Goal: Transaction & Acquisition: Purchase product/service

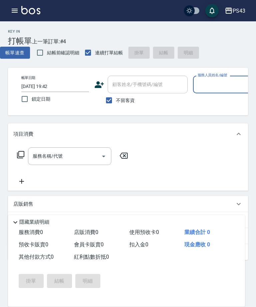
click at [221, 85] on input "服務人員姓名/編號" at bounding box center [227, 85] width 62 height 12
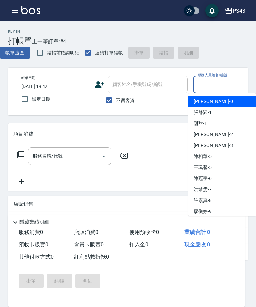
click at [228, 136] on div "安肯 -2" at bounding box center [222, 134] width 68 height 11
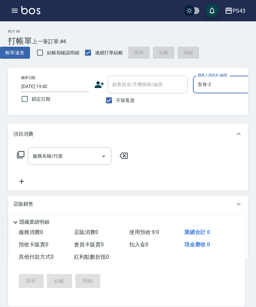
type input "安肯-2"
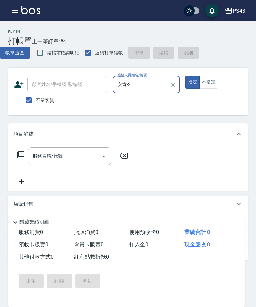
scroll to position [0, 81]
click at [78, 159] on input "服務名稱/代號" at bounding box center [64, 156] width 67 height 12
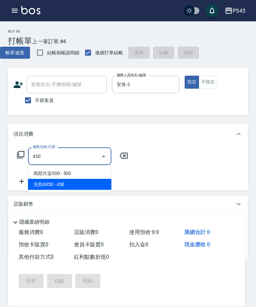
click at [72, 189] on span "洗剪d450 - 450" at bounding box center [69, 184] width 83 height 11
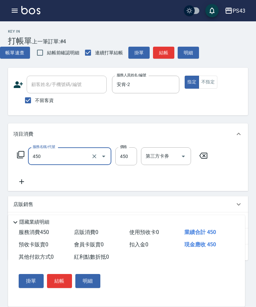
type input "洗剪d450(24)"
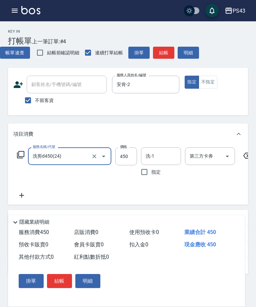
click at [90, 184] on div "服務名稱/代號 洗剪d450(24) 服務名稱/代號 價格 450 價格 洗-1 洗-1 指定 第三方卡券 第三方卡券" at bounding box center [134, 173] width 243 height 52
click at [126, 158] on input "450" at bounding box center [126, 156] width 22 height 18
type input "400"
click at [167, 54] on button "結帳" at bounding box center [163, 53] width 21 height 12
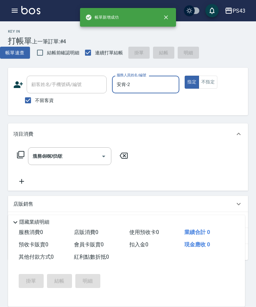
type input "[DATE] 19:45"
click at [141, 86] on input "服務人員姓名/編號" at bounding box center [146, 85] width 62 height 12
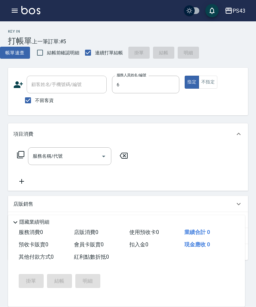
type input "陳冠宇-6"
type button "true"
click at [75, 158] on input "服務名稱/代號" at bounding box center [64, 156] width 67 height 12
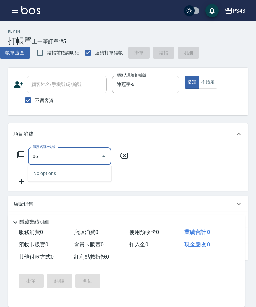
type input "0"
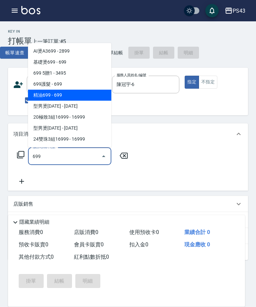
click at [89, 95] on span "精油699 - 699" at bounding box center [69, 95] width 83 height 11
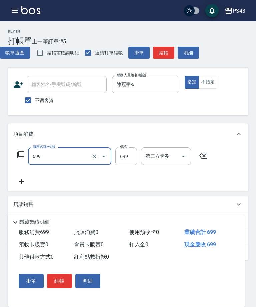
type input "精油699(669)"
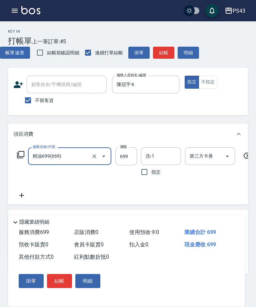
click at [173, 151] on input "洗-1" at bounding box center [161, 156] width 34 height 12
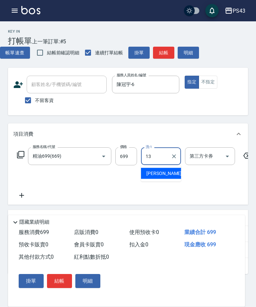
type input "[PERSON_NAME]-13"
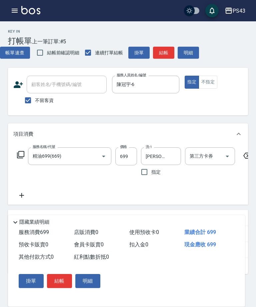
click at [18, 196] on icon at bounding box center [21, 195] width 17 height 8
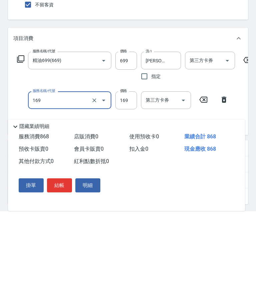
type input "剪髮169(216)"
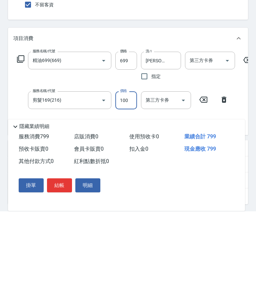
type input "100"
click at [59, 274] on button "結帳" at bounding box center [59, 281] width 25 height 14
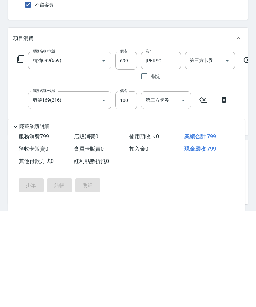
scroll to position [92, 0]
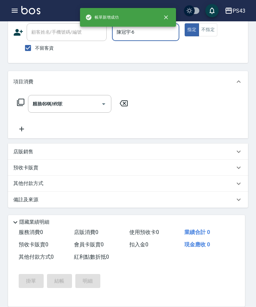
type input "[DATE] 19:46"
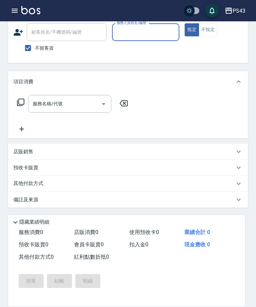
click at [163, 32] on input "服務人員姓名/編號" at bounding box center [146, 32] width 62 height 12
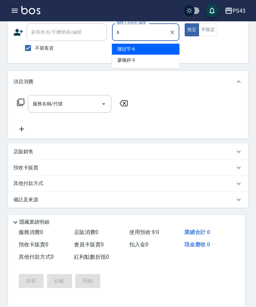
click at [162, 52] on div "[PERSON_NAME]-6" at bounding box center [146, 49] width 68 height 11
type input "陳冠宇-6"
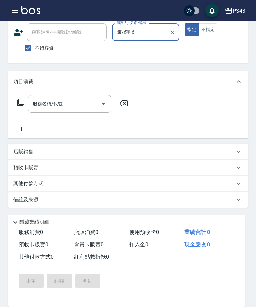
click at [73, 104] on input "服務名稱/代號" at bounding box center [64, 104] width 67 height 12
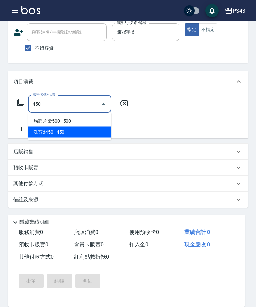
click at [85, 135] on span "洗剪d450 - 450" at bounding box center [69, 132] width 83 height 11
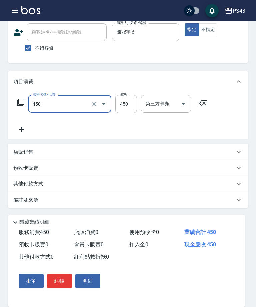
type input "洗剪d450(24)"
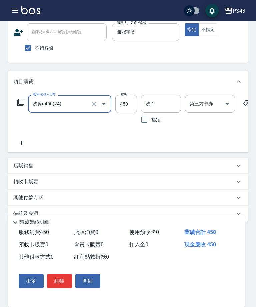
click at [128, 101] on input "450" at bounding box center [126, 104] width 22 height 18
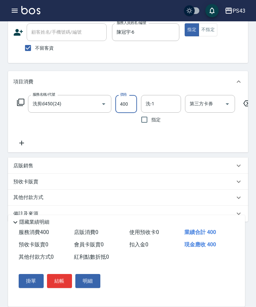
type input "400"
click at [163, 107] on input "洗-1" at bounding box center [161, 104] width 34 height 12
type input "林芷萱-17"
click at [58, 282] on button "結帳" at bounding box center [59, 281] width 25 height 14
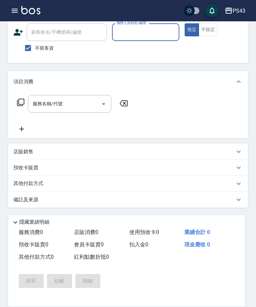
click at [147, 26] on input "服務人員姓名/編號" at bounding box center [146, 32] width 62 height 12
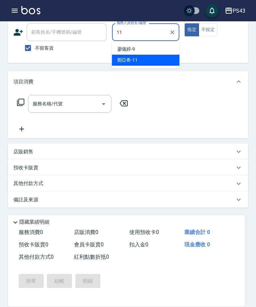
click at [162, 61] on div "[PERSON_NAME]-11" at bounding box center [146, 60] width 68 height 11
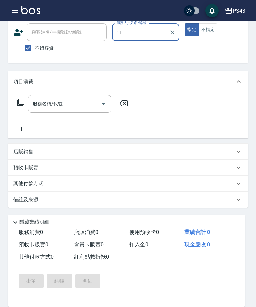
type input "[PERSON_NAME]-11"
click at [75, 107] on input "服務名稱/代號" at bounding box center [64, 104] width 67 height 12
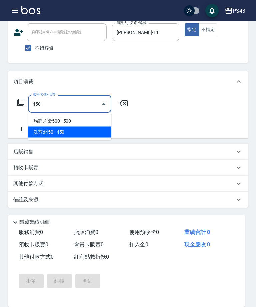
click at [95, 129] on span "洗剪d450 - 450" at bounding box center [69, 132] width 83 height 11
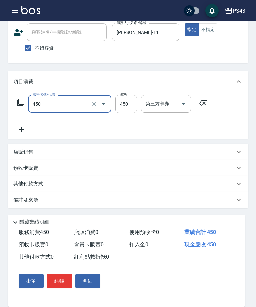
type input "洗剪d450(24)"
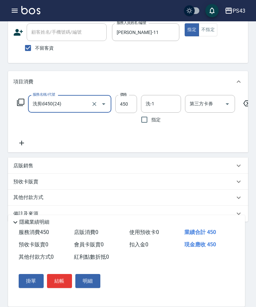
click at [130, 104] on input "450" at bounding box center [126, 104] width 22 height 18
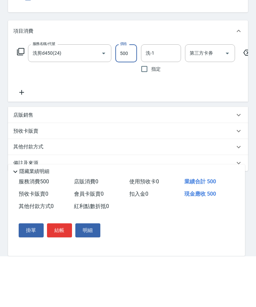
scroll to position [66, 0]
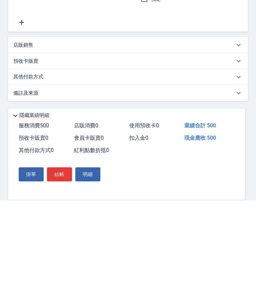
type input "500"
click at [59, 274] on button "結帳" at bounding box center [59, 281] width 25 height 14
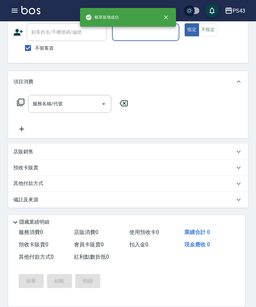
scroll to position [52, 0]
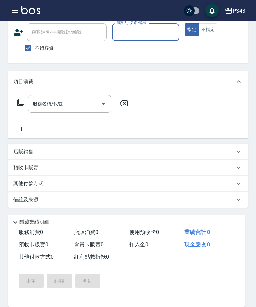
click at [155, 37] on input "服務人員姓名/編號" at bounding box center [146, 32] width 62 height 12
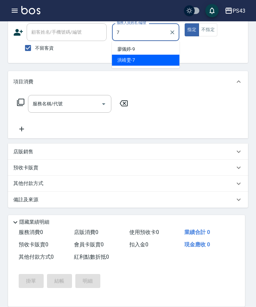
click at [169, 61] on div "[PERSON_NAME]-7" at bounding box center [146, 60] width 68 height 11
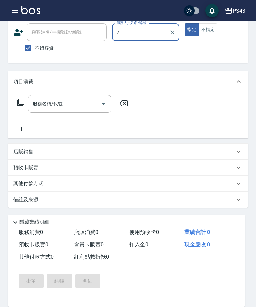
type input "[PERSON_NAME]-7"
click at [69, 103] on input "服務名稱/代號" at bounding box center [64, 104] width 67 height 12
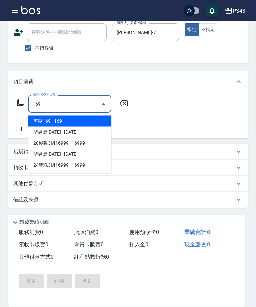
type input "剪髮169(216)"
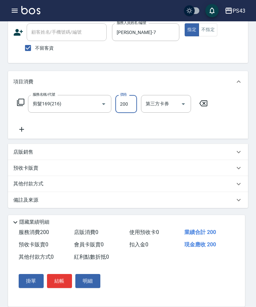
type input "200"
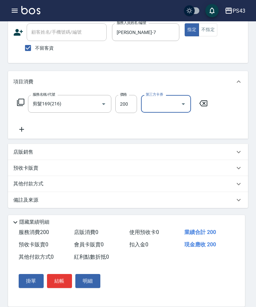
scroll to position [53, 0]
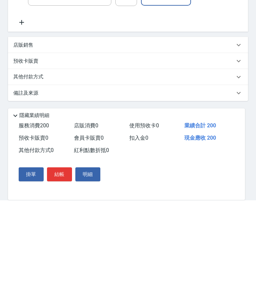
click at [62, 274] on button "結帳" at bounding box center [59, 281] width 25 height 14
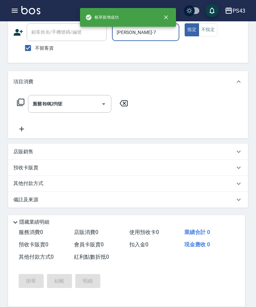
type input "[DATE] 19:47"
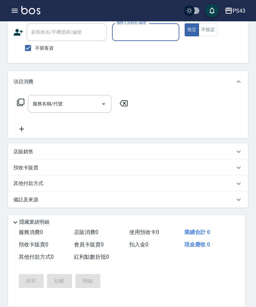
click at [256, 304] on div "Key In 打帳單 上一筆訂單:#9 帳單速查 結帳前確認明細 連續打單結帳 掛單 結帳 明細 帳單日期 [DATE] 19:47 鎖定日期 顧客姓名/手機…" at bounding box center [128, 138] width 256 height 338
click at [144, 36] on input "服務人員姓名/編號" at bounding box center [146, 32] width 62 height 12
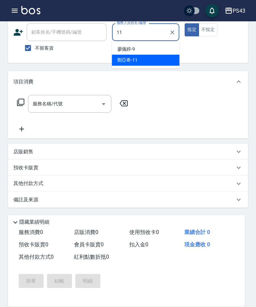
click at [169, 61] on div "[PERSON_NAME]-11" at bounding box center [146, 60] width 68 height 11
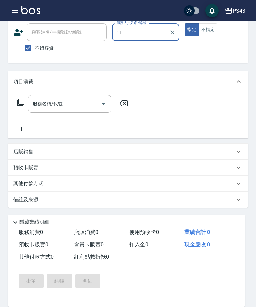
type input "[PERSON_NAME]-11"
click at [72, 98] on input "服務名稱/代號" at bounding box center [64, 104] width 67 height 12
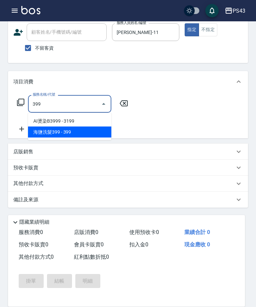
click at [83, 137] on span "海鹽洗髮399 - 399" at bounding box center [69, 132] width 83 height 11
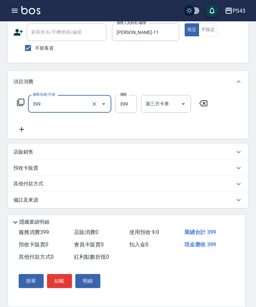
type input "海鹽洗髮399(1399)"
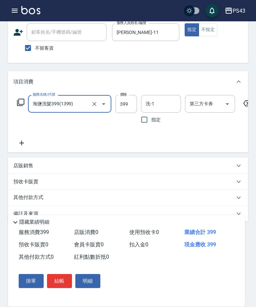
scroll to position [66, 0]
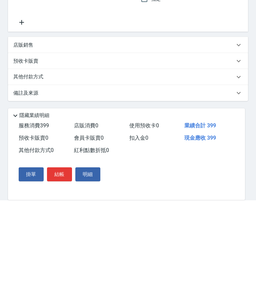
click at [59, 274] on button "結帳" at bounding box center [59, 281] width 25 height 14
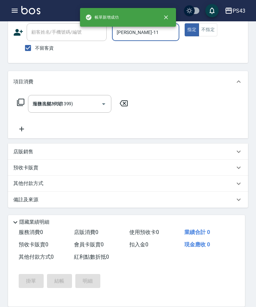
type input "[DATE] 19:48"
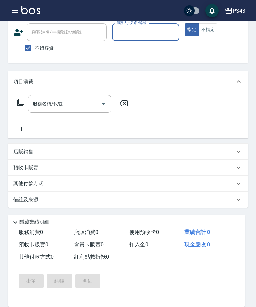
click at [160, 30] on input "服務人員姓名/編號" at bounding box center [146, 32] width 62 height 12
type input "33"
click at [192, 30] on button "指定" at bounding box center [192, 29] width 14 height 13
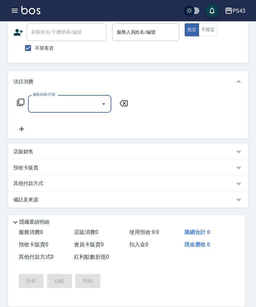
click at [161, 31] on input "服務人員姓名/編號" at bounding box center [146, 32] width 62 height 12
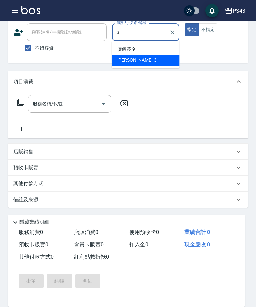
click at [167, 62] on div "[PERSON_NAME] -3" at bounding box center [146, 60] width 68 height 11
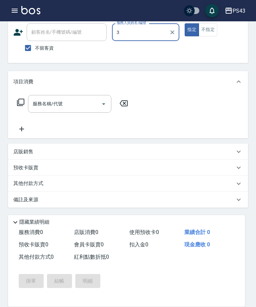
type input "[PERSON_NAME]-3"
click at [68, 105] on input "服務名稱/代號" at bounding box center [64, 104] width 67 height 12
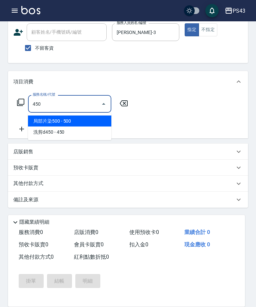
click at [89, 135] on span "洗剪d450 - 450" at bounding box center [69, 132] width 83 height 11
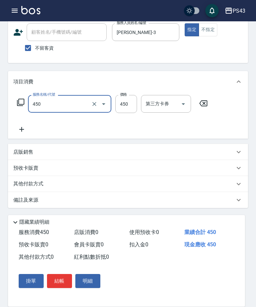
type input "洗剪d450(24)"
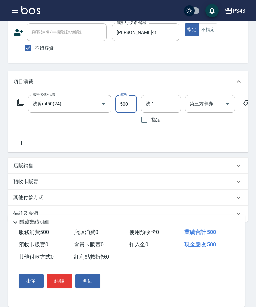
click at [227, 104] on icon "Open" at bounding box center [227, 104] width 3 height 2
type input "500"
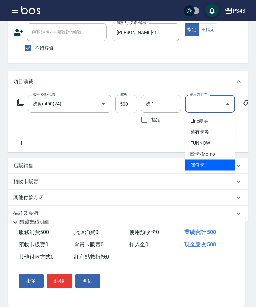
click at [212, 166] on span "儲值卡" at bounding box center [210, 165] width 50 height 11
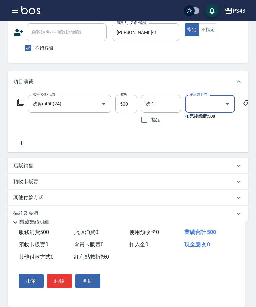
type input "儲值卡"
click at [187, 187] on div "預收卡販賣" at bounding box center [128, 182] width 240 height 16
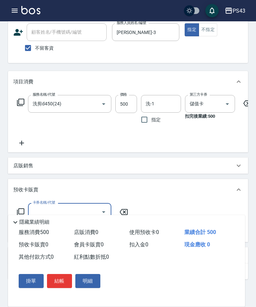
scroll to position [124, 0]
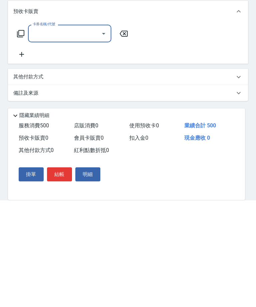
click at [62, 274] on button "結帳" at bounding box center [59, 281] width 25 height 14
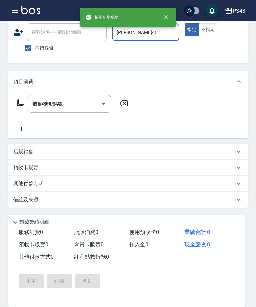
type input "[DATE] 19:49"
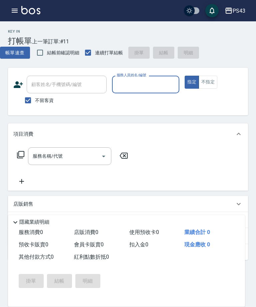
click at [157, 82] on input "服務人員姓名/編號" at bounding box center [146, 85] width 62 height 12
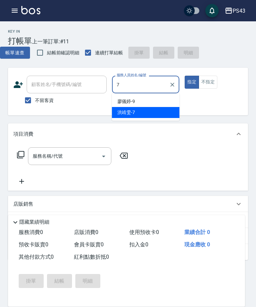
type input "7"
click at [208, 80] on button "不指定" at bounding box center [208, 82] width 19 height 13
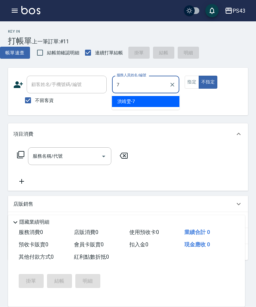
type input "[PERSON_NAME]-7"
type button "false"
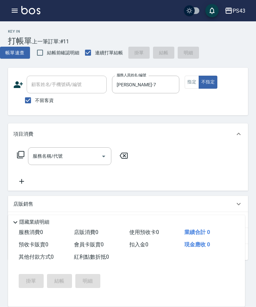
click at [84, 152] on input "服務名稱/代號" at bounding box center [64, 156] width 67 height 12
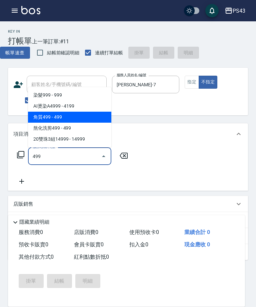
click at [87, 114] on span "角質499 - 499" at bounding box center [69, 117] width 83 height 11
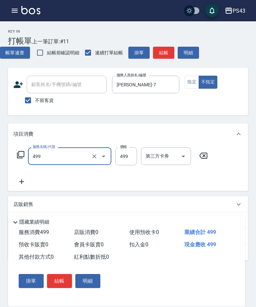
type input "角質499(649)"
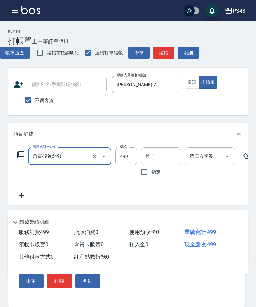
click at [163, 154] on input "洗-1" at bounding box center [161, 156] width 34 height 12
type input "林芷萱-17"
click at [167, 53] on button "結帳" at bounding box center [163, 53] width 21 height 12
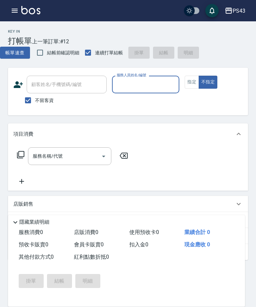
click at [154, 85] on input "服務人員姓名/編號" at bounding box center [146, 85] width 62 height 12
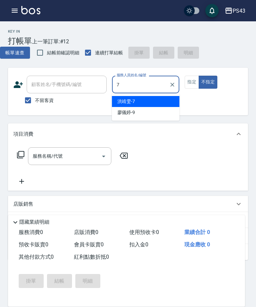
click at [161, 104] on div "[PERSON_NAME]-7" at bounding box center [146, 101] width 68 height 11
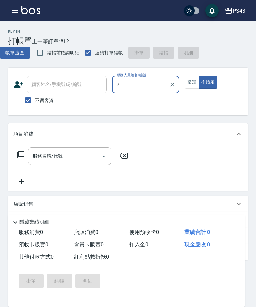
type input "[PERSON_NAME]-7"
click at [83, 159] on input "服務名稱/代號" at bounding box center [64, 156] width 67 height 12
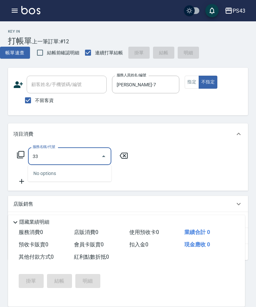
type input "3"
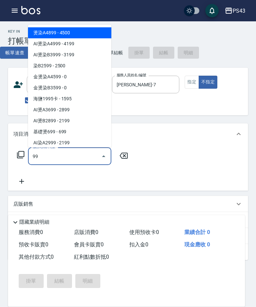
type input "9"
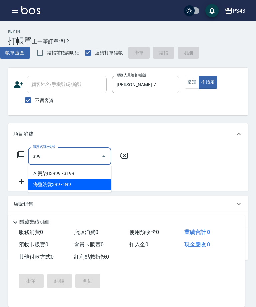
click at [82, 183] on span "海鹽洗髮399 - 399" at bounding box center [69, 184] width 83 height 11
type input "海鹽洗髮399(1399)"
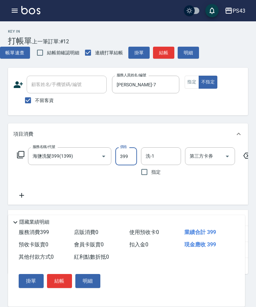
click at [164, 155] on input "洗-1" at bounding box center [161, 156] width 34 height 12
type input "[PERSON_NAME]-13"
click at [21, 198] on icon at bounding box center [21, 195] width 17 height 8
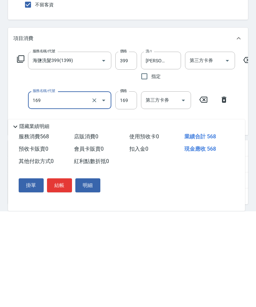
type input "剪髮169(216)"
click at [130, 187] on input "169" at bounding box center [126, 196] width 22 height 18
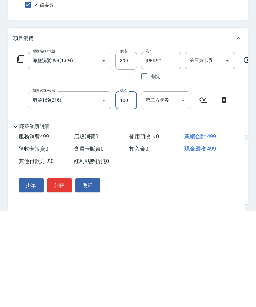
type input "100"
click at [61, 274] on button "結帳" at bounding box center [59, 281] width 25 height 14
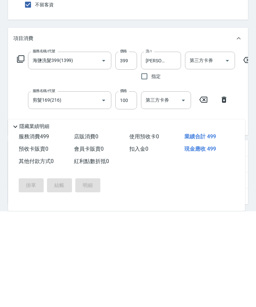
scroll to position [92, 0]
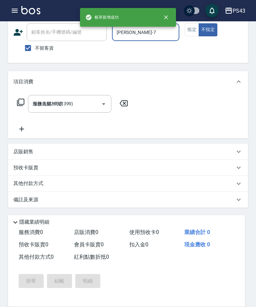
type input "[DATE] 19:50"
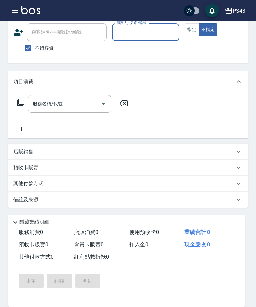
click at [156, 32] on input "服務人員姓名/編號" at bounding box center [146, 32] width 62 height 12
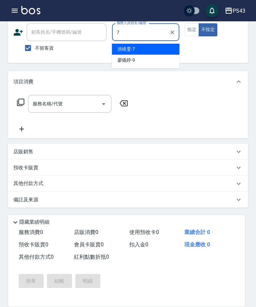
click at [166, 50] on div "[PERSON_NAME]-7" at bounding box center [146, 49] width 68 height 11
type input "[PERSON_NAME]-7"
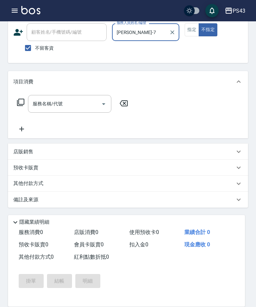
click at [75, 103] on input "服務名稱/代號" at bounding box center [64, 104] width 67 height 12
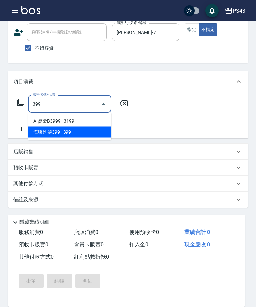
click at [96, 135] on span "海鹽洗髮399 - 399" at bounding box center [69, 132] width 83 height 11
type input "海鹽洗髮399(1399)"
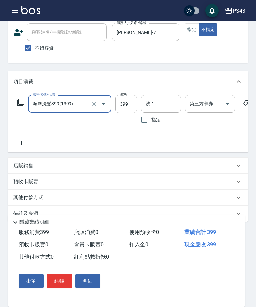
click at [164, 102] on input "洗-1" at bounding box center [161, 104] width 34 height 12
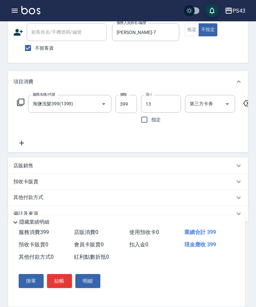
type input "[PERSON_NAME]-13"
click at [21, 146] on icon at bounding box center [21, 143] width 17 height 8
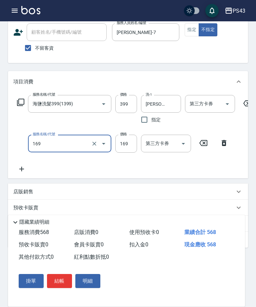
type input "剪髮169(216)"
click at [130, 144] on input "169" at bounding box center [126, 144] width 22 height 18
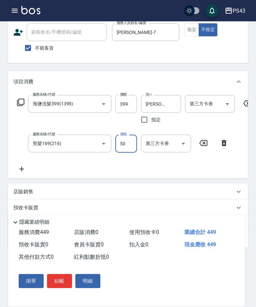
scroll to position [57, 0]
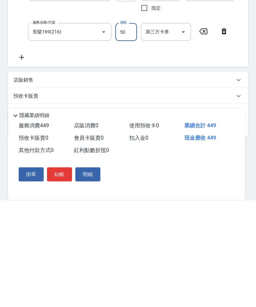
type input "50"
click at [60, 274] on button "結帳" at bounding box center [59, 281] width 25 height 14
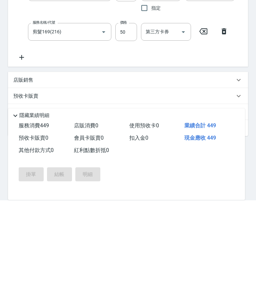
scroll to position [92, 0]
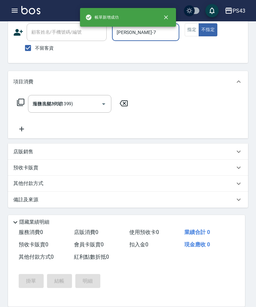
type input "[DATE] 19:51"
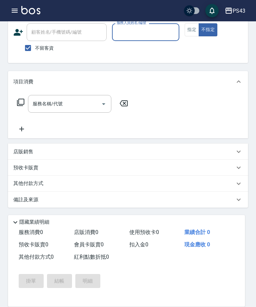
click at [155, 32] on input "服務人員姓名/編號" at bounding box center [146, 32] width 62 height 12
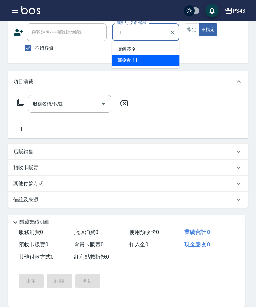
click at [166, 61] on div "[PERSON_NAME]-11" at bounding box center [146, 60] width 68 height 11
type input "[PERSON_NAME]-11"
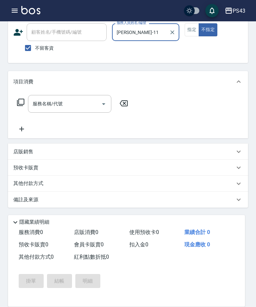
click at [193, 29] on button "指定" at bounding box center [192, 29] width 14 height 13
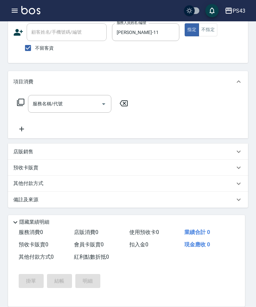
click at [75, 107] on input "服務名稱/代號" at bounding box center [64, 104] width 67 height 12
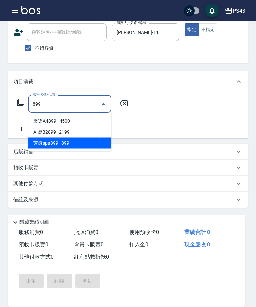
click at [75, 140] on span "芳療spa899 - 899" at bounding box center [69, 143] width 83 height 11
type input "芳療spa899(689)"
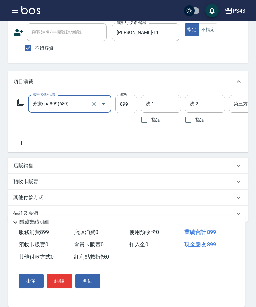
click at [128, 106] on input "899" at bounding box center [126, 104] width 22 height 18
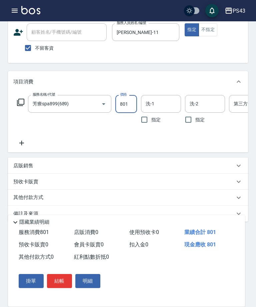
type input "801"
click at [242, 103] on div "第三方卡券 第三方卡券" at bounding box center [254, 104] width 50 height 18
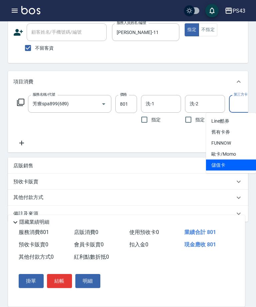
click at [229, 166] on span "儲值卡" at bounding box center [231, 165] width 50 height 11
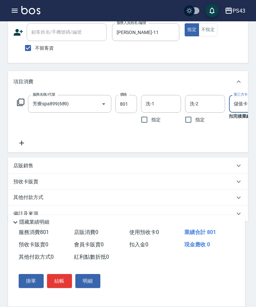
type input "儲值卡"
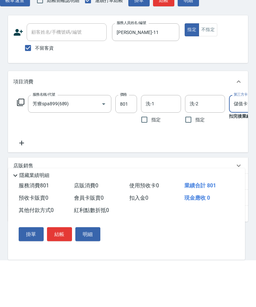
scroll to position [0, 0]
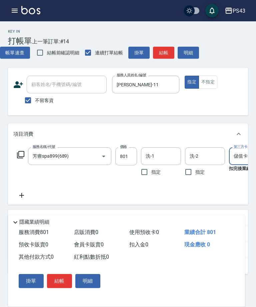
click at [164, 56] on button "結帳" at bounding box center [163, 53] width 21 height 12
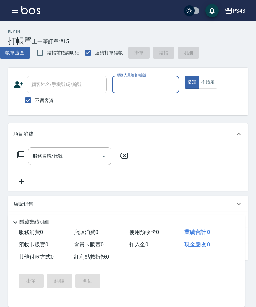
click at [149, 86] on input "服務人員姓名/編號" at bounding box center [146, 85] width 62 height 12
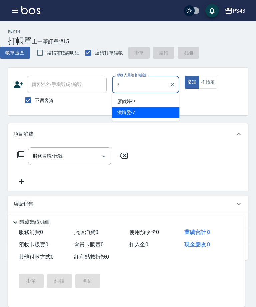
click at [153, 112] on div "[PERSON_NAME]-7" at bounding box center [146, 112] width 68 height 11
type input "[PERSON_NAME]-7"
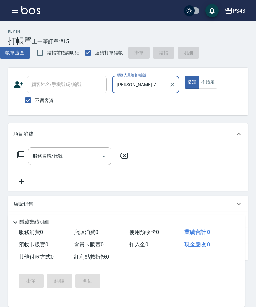
click at [207, 76] on button "不指定" at bounding box center [208, 82] width 19 height 13
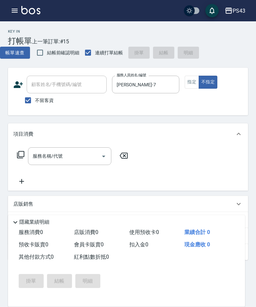
click at [75, 156] on input "服務名稱/代號" at bounding box center [64, 156] width 67 height 12
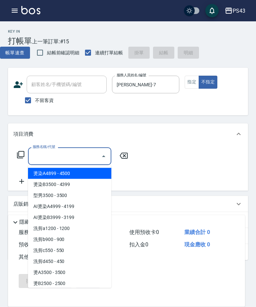
click at [22, 157] on icon at bounding box center [20, 154] width 7 height 7
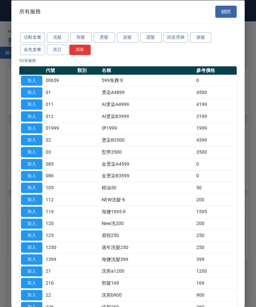
click at [62, 32] on button "洗髮" at bounding box center [57, 37] width 21 height 10
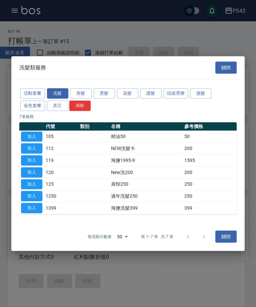
click at [37, 173] on button "加入" at bounding box center [31, 172] width 21 height 10
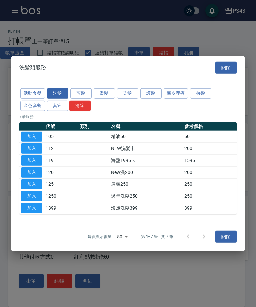
type input "New洗200(120)"
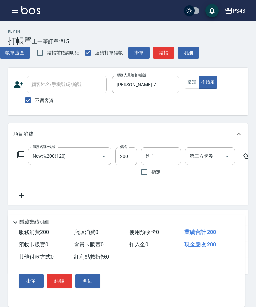
click at [162, 157] on input "洗-1" at bounding box center [161, 156] width 34 height 12
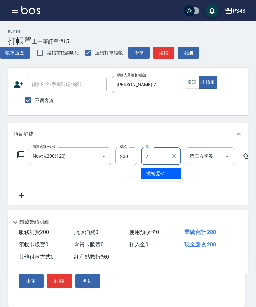
click at [171, 176] on div "[PERSON_NAME]-7" at bounding box center [161, 173] width 40 height 11
type input "[PERSON_NAME]-7"
click at [167, 53] on button "結帳" at bounding box center [163, 53] width 21 height 12
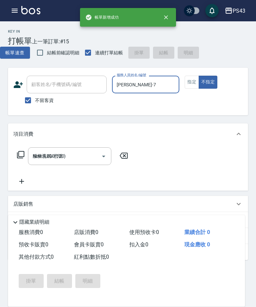
type input "[DATE] 19:52"
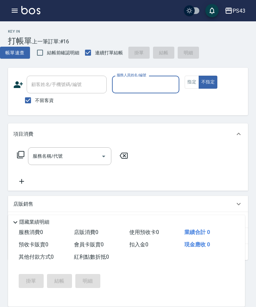
click at [152, 82] on input "服務人員姓名/編號" at bounding box center [146, 85] width 62 height 12
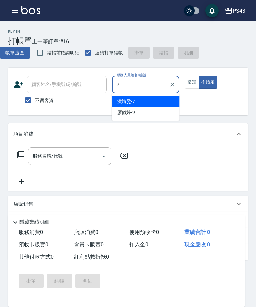
click at [166, 103] on div "[PERSON_NAME]-7" at bounding box center [146, 101] width 68 height 11
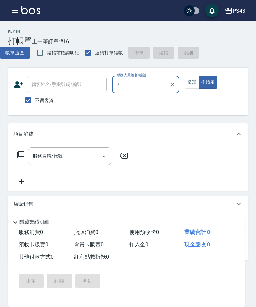
type input "[PERSON_NAME]-7"
click at [69, 157] on input "服務名稱/代號" at bounding box center [64, 156] width 67 height 12
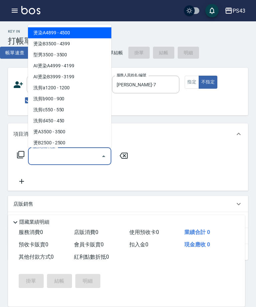
click at [22, 153] on icon at bounding box center [21, 155] width 8 height 8
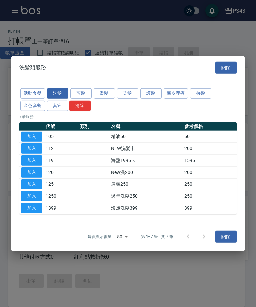
click at [34, 170] on button "加入" at bounding box center [31, 172] width 21 height 10
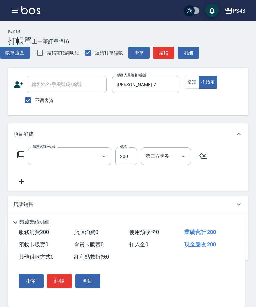
type input "New洗200(120)"
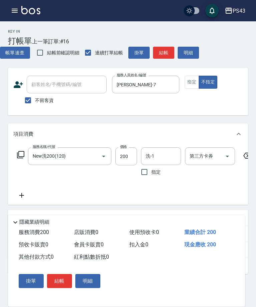
click at [35, 173] on div "服務名稱/代號 New洗200(120) 服務名稱/代號" at bounding box center [69, 163] width 83 height 32
click at [163, 155] on input "洗-1" at bounding box center [161, 156] width 34 height 12
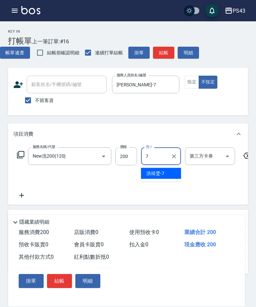
click at [165, 175] on div "[PERSON_NAME]-7" at bounding box center [161, 173] width 40 height 11
type input "[PERSON_NAME]-7"
click at [165, 53] on button "結帳" at bounding box center [163, 53] width 21 height 12
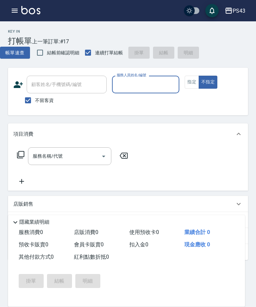
click at [133, 84] on input "服務人員姓名/編號" at bounding box center [146, 85] width 62 height 12
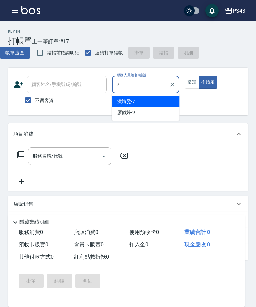
click at [169, 104] on div "[PERSON_NAME]-7" at bounding box center [146, 101] width 68 height 11
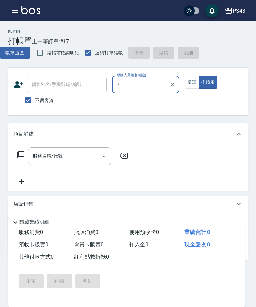
type input "[PERSON_NAME]-7"
click at [191, 83] on button "指定" at bounding box center [192, 82] width 14 height 13
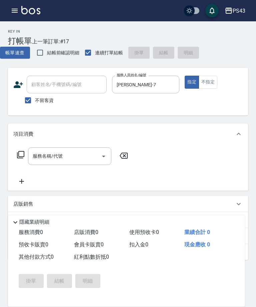
click at [67, 161] on input "服務名稱/代號" at bounding box center [64, 156] width 67 height 12
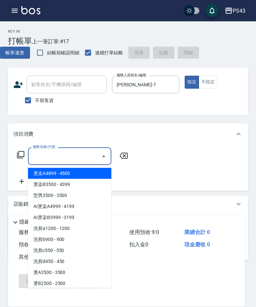
click at [64, 153] on input "服務名稱/代號" at bounding box center [64, 156] width 67 height 12
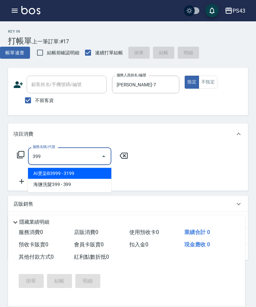
click at [83, 187] on span "海鹽洗髮399 - 399" at bounding box center [69, 184] width 83 height 11
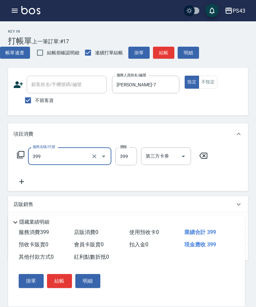
type input "海鹽洗髮399(1399)"
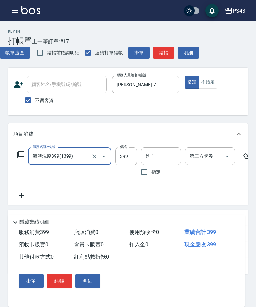
click at [157, 161] on input "洗-1" at bounding box center [161, 156] width 34 height 12
type input "林芷萱-17"
click at [61, 285] on button "結帳" at bounding box center [59, 281] width 25 height 14
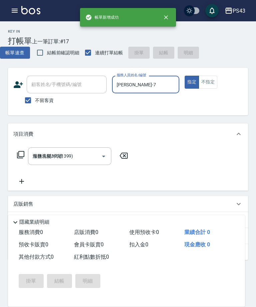
type input "[DATE] 19:53"
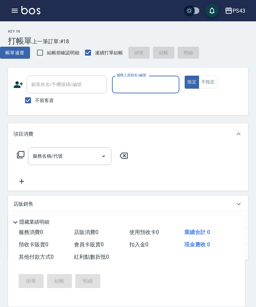
click at [147, 86] on input "服務人員姓名/編號" at bounding box center [146, 85] width 62 height 12
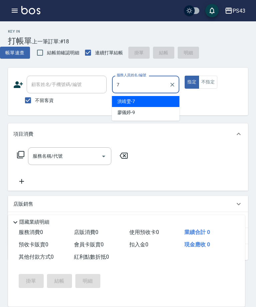
type input "[PERSON_NAME]-7"
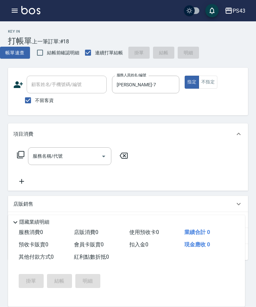
click at [69, 161] on input "服務名稱/代號" at bounding box center [64, 156] width 67 height 12
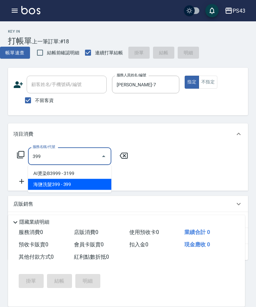
click at [88, 186] on span "海鹽洗髮399 - 399" at bounding box center [69, 184] width 83 height 11
type input "海鹽洗髮399(1399)"
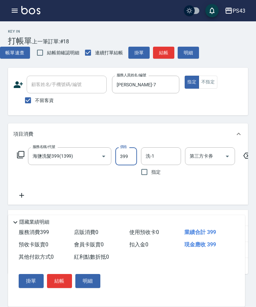
click at [164, 159] on input "洗-1" at bounding box center [161, 156] width 34 height 12
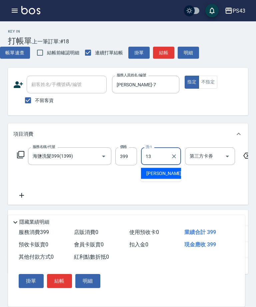
type input "[PERSON_NAME]-13"
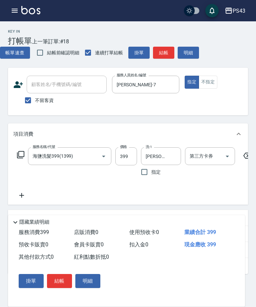
click at [166, 58] on button "結帳" at bounding box center [163, 53] width 21 height 12
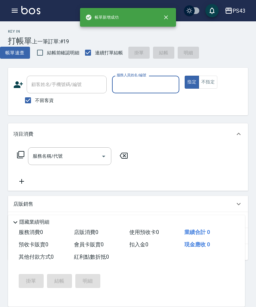
click at [153, 87] on input "服務人員姓名/編號" at bounding box center [146, 85] width 62 height 12
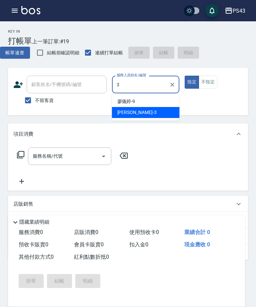
click at [176, 112] on div "[PERSON_NAME] -3" at bounding box center [146, 112] width 68 height 11
type input "[PERSON_NAME]-3"
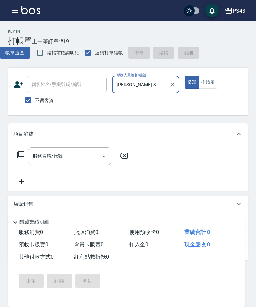
click at [74, 159] on input "服務名稱/代號" at bounding box center [64, 156] width 67 height 12
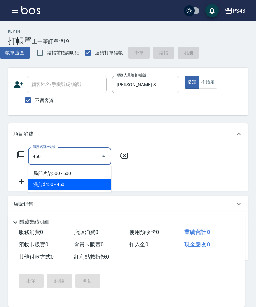
click at [86, 187] on span "洗剪d450 - 450" at bounding box center [69, 184] width 83 height 11
type input "洗剪d450(24)"
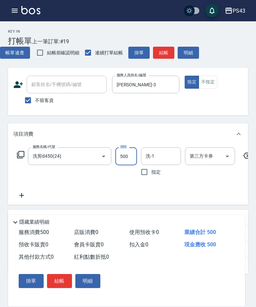
type input "500"
click at [162, 56] on button "結帳" at bounding box center [163, 53] width 21 height 12
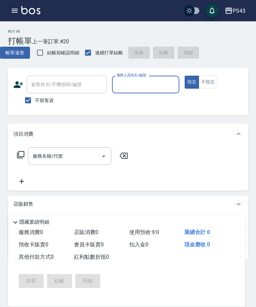
click at [12, 15] on button "button" at bounding box center [14, 10] width 13 height 13
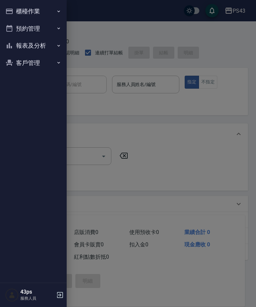
click at [10, 12] on div at bounding box center [128, 153] width 256 height 307
click at [17, 15] on button "櫃檯作業" at bounding box center [33, 11] width 61 height 17
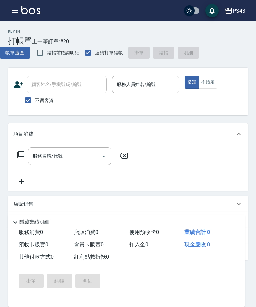
click at [10, 11] on button "button" at bounding box center [14, 10] width 13 height 13
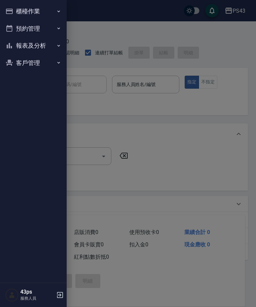
click at [19, 15] on button "櫃檯作業" at bounding box center [33, 11] width 61 height 17
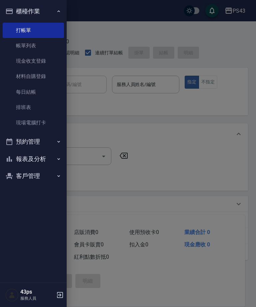
click at [42, 61] on link "現金收支登錄" at bounding box center [33, 60] width 61 height 15
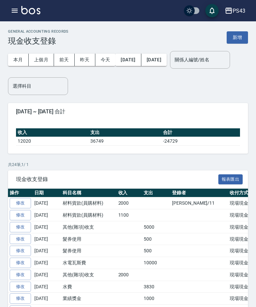
click at [12, 9] on icon "button" at bounding box center [15, 11] width 6 height 4
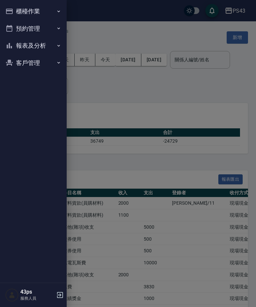
click at [22, 10] on button "櫃檯作業" at bounding box center [33, 11] width 61 height 17
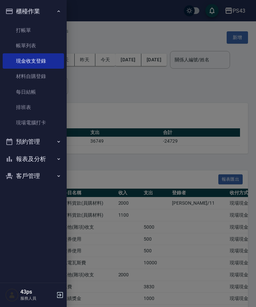
click at [31, 154] on button "報表及分析" at bounding box center [33, 158] width 61 height 17
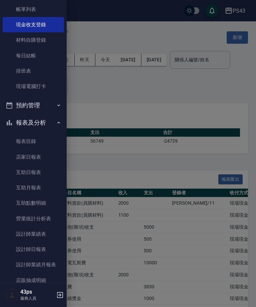
scroll to position [38, 0]
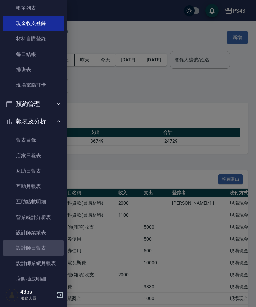
click at [28, 243] on link "設計師日報表" at bounding box center [33, 248] width 61 height 15
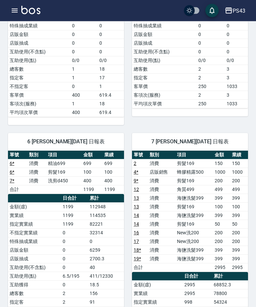
scroll to position [140, 0]
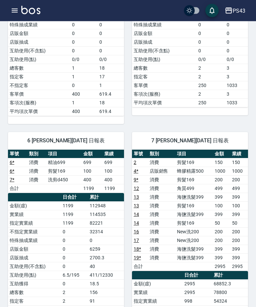
click at [9, 9] on button "button" at bounding box center [14, 10] width 13 height 13
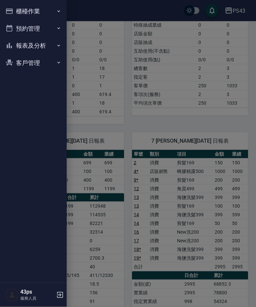
scroll to position [140, 0]
click at [12, 14] on icon "button" at bounding box center [9, 11] width 7 height 5
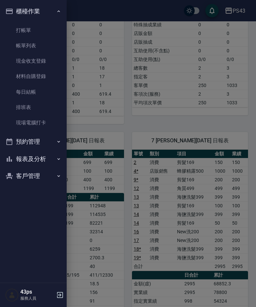
click at [25, 63] on link "現金收支登錄" at bounding box center [33, 60] width 61 height 15
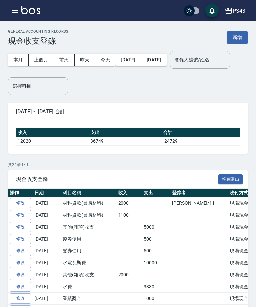
click at [9, 15] on button "button" at bounding box center [14, 10] width 13 height 13
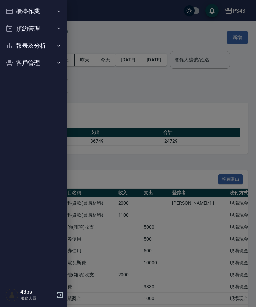
click at [14, 13] on button "櫃檯作業" at bounding box center [33, 11] width 61 height 17
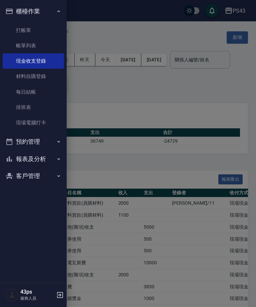
click at [32, 42] on link "帳單列表" at bounding box center [33, 45] width 61 height 15
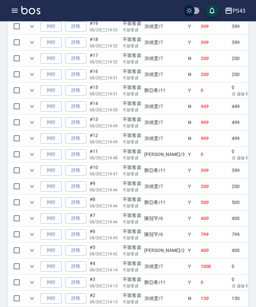
scroll to position [269, 0]
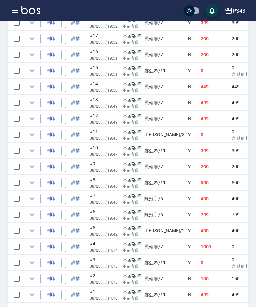
click at [76, 197] on link "詳情" at bounding box center [75, 199] width 21 height 10
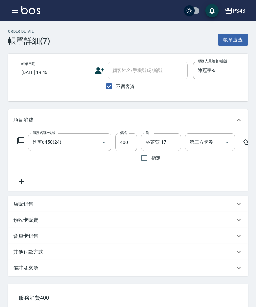
type input "[DATE] 19:46"
checkbox input "true"
type input "陳冠宇-6"
click at [245, 141] on icon at bounding box center [247, 142] width 17 height 8
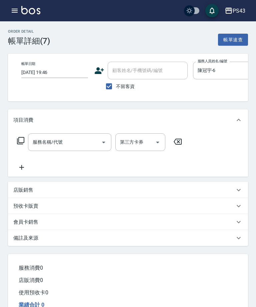
click at [91, 145] on input "服務名稱/代號" at bounding box center [64, 142] width 67 height 12
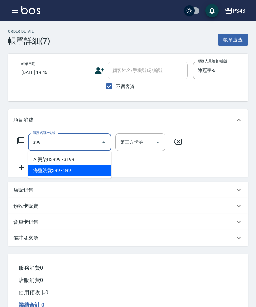
click at [92, 172] on span "海鹽洗髮399 - 399" at bounding box center [69, 170] width 83 height 11
type input "海鹽洗髮399(1399)"
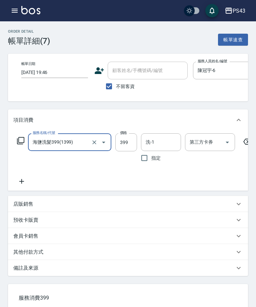
click at [97, 176] on div "服務名稱/代號 海鹽洗髮399(1399) 服務名稱/代號 價格 399 價格 洗-1 洗-1 指定 第三方卡券 第三方卡券" at bounding box center [134, 159] width 243 height 52
click at [132, 144] on input "399" at bounding box center [126, 142] width 22 height 18
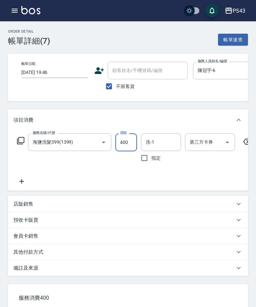
type input "400"
click at [169, 145] on input "洗-1" at bounding box center [161, 142] width 34 height 12
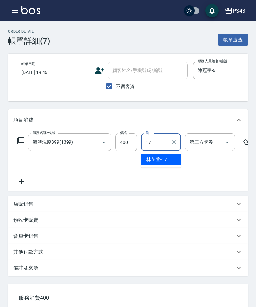
click at [167, 160] on div "[PERSON_NAME]-17" at bounding box center [161, 159] width 40 height 11
type input "林芷萱-17"
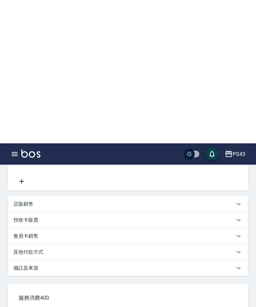
scroll to position [170, 0]
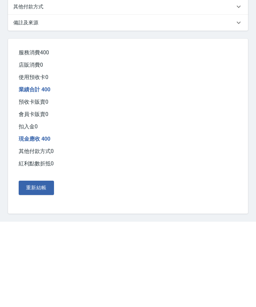
click at [32, 266] on button "重新結帳" at bounding box center [36, 273] width 35 height 14
